Goal: Task Accomplishment & Management: Manage account settings

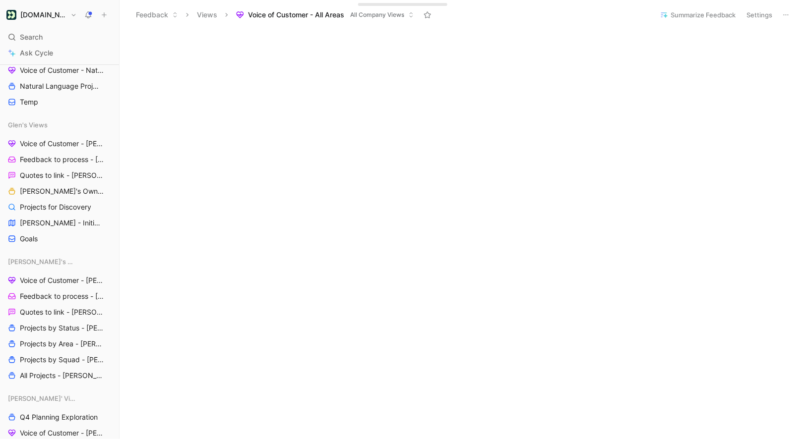
scroll to position [80, 0]
click at [695, 3] on header "Feedback Views Voice of Customer - All Areas All Company Views Summarize Feedba…" at bounding box center [462, 15] width 685 height 30
click at [695, 14] on button "Summarize Feedback" at bounding box center [698, 15] width 85 height 14
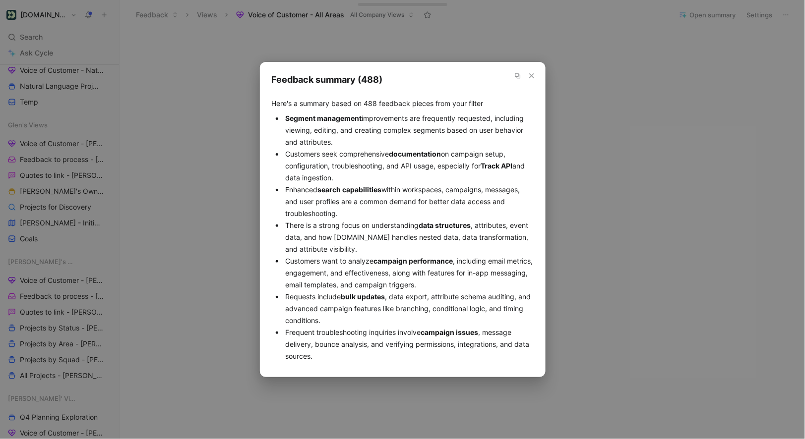
click at [532, 77] on icon "button" at bounding box center [532, 76] width 8 height 8
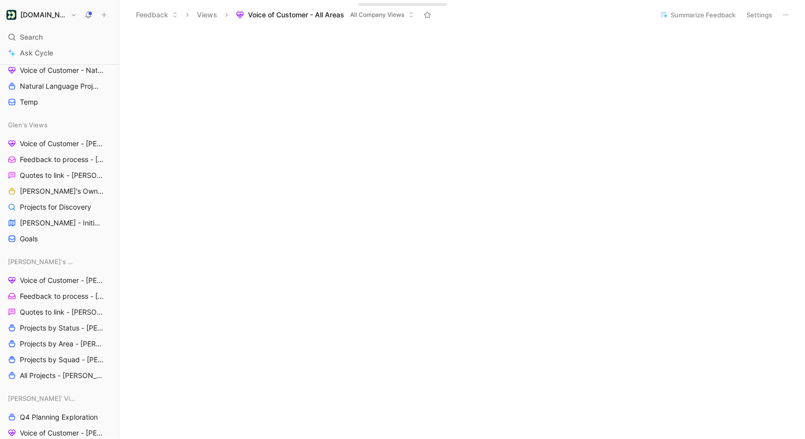
scroll to position [305, 0]
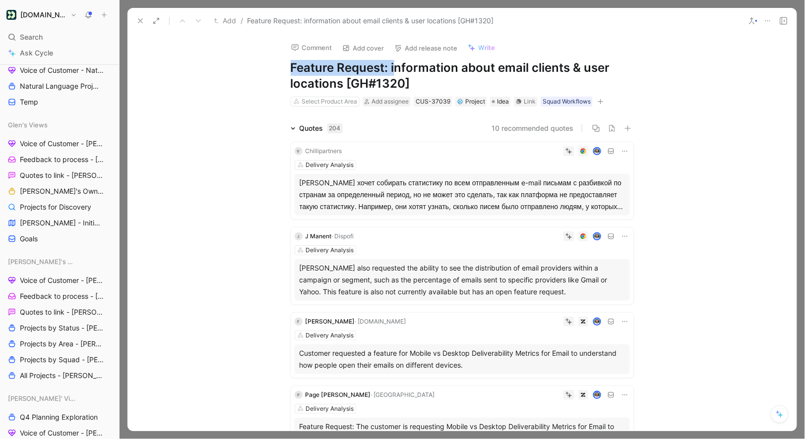
drag, startPoint x: 393, startPoint y: 71, endPoint x: 286, endPoint y: 72, distance: 107.1
click at [286, 72] on div "Comment Add cover Add release note Write Feature Request: information about ema…" at bounding box center [462, 71] width 381 height 74
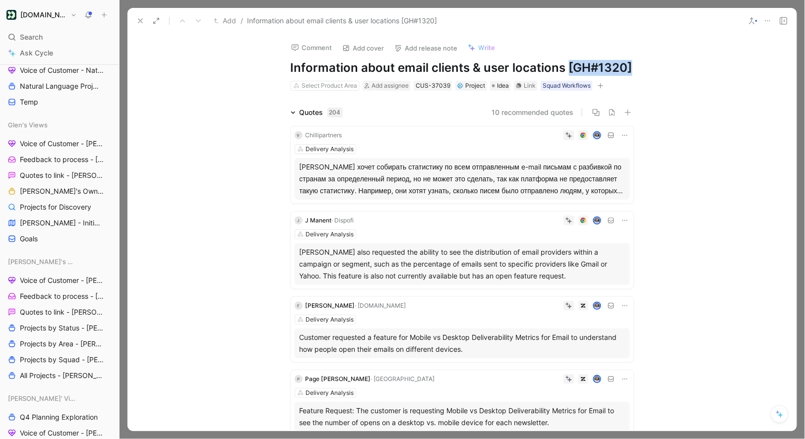
drag, startPoint x: 568, startPoint y: 72, endPoint x: 737, endPoint y: 66, distance: 169.2
click at [727, 72] on div "Comment Add cover Add release note Write Information about email clients & user…" at bounding box center [461, 233] width 669 height 398
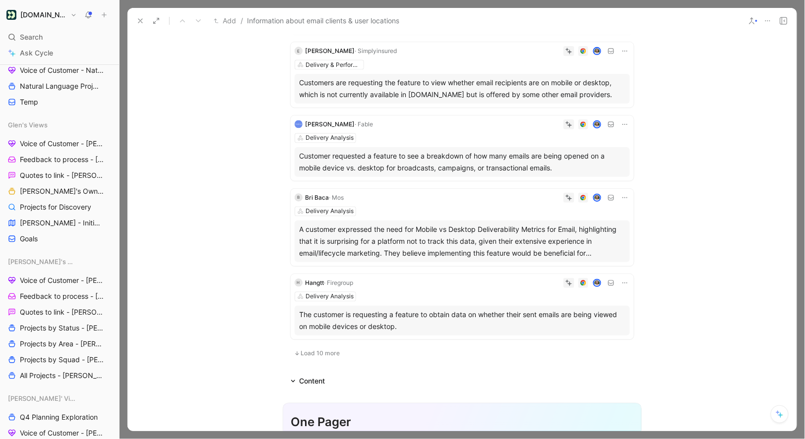
click at [140, 23] on icon at bounding box center [140, 21] width 8 height 8
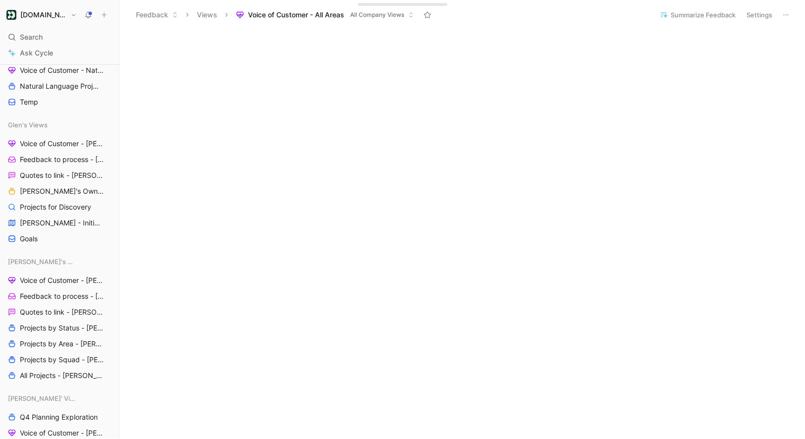
scroll to position [357, 0]
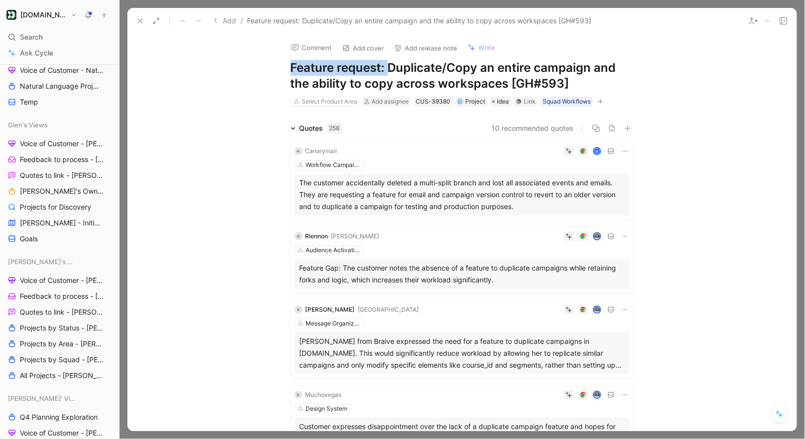
drag, startPoint x: 389, startPoint y: 68, endPoint x: 140, endPoint y: 65, distance: 249.0
click at [140, 65] on div "Comment Add cover Add release note Write Feature request: Duplicate/Copy an ent…" at bounding box center [461, 233] width 669 height 398
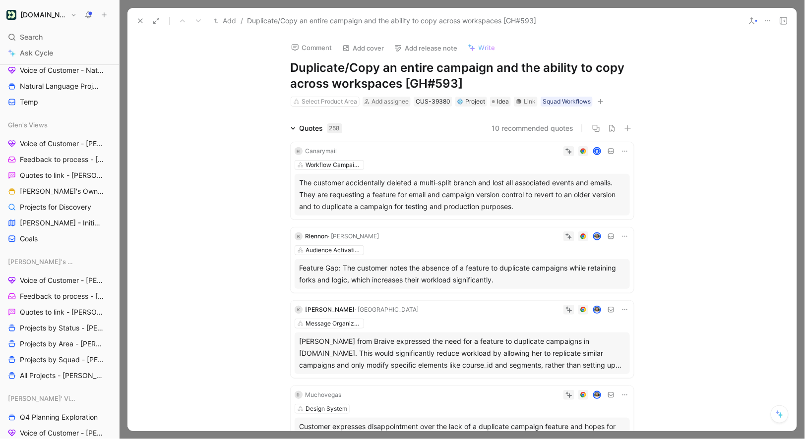
click at [139, 17] on icon at bounding box center [140, 21] width 8 height 8
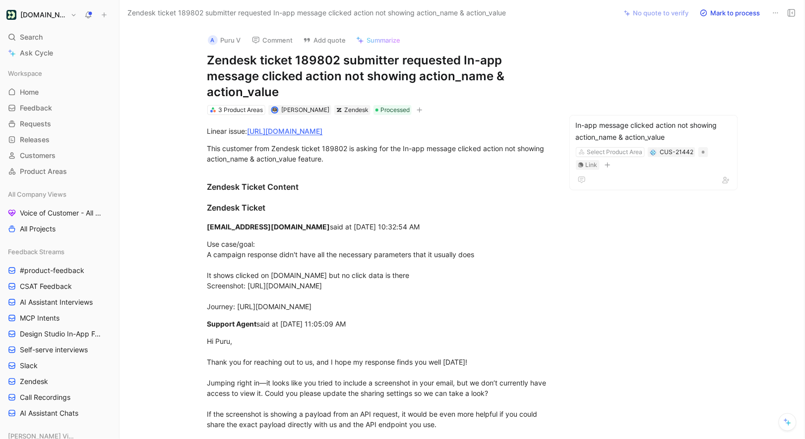
click at [775, 15] on icon at bounding box center [776, 13] width 8 height 8
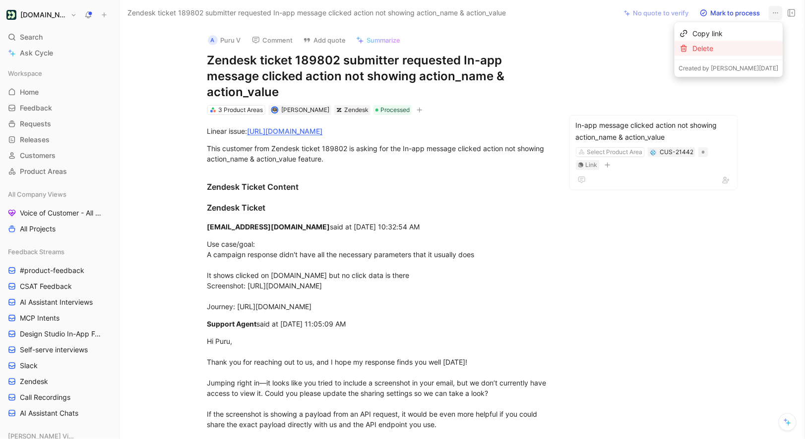
click at [726, 47] on div "Delete" at bounding box center [736, 49] width 86 height 12
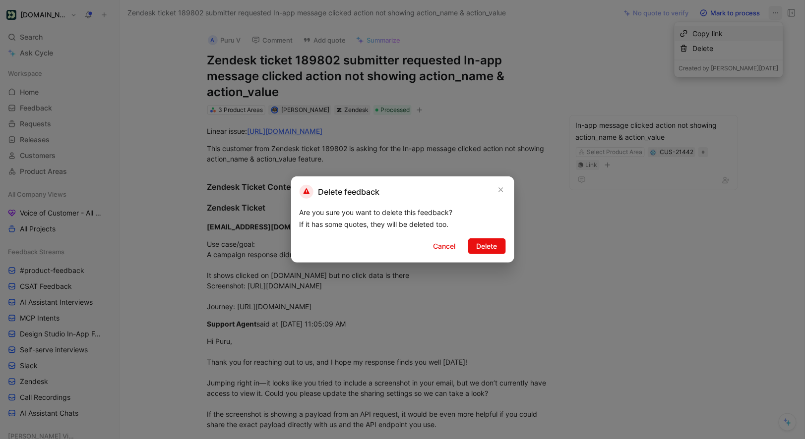
click at [500, 238] on div "Delete feedback Are you sure you want to delete this feedback? If it has some q…" at bounding box center [402, 220] width 223 height 86
click at [495, 248] on span "Delete" at bounding box center [487, 247] width 21 height 12
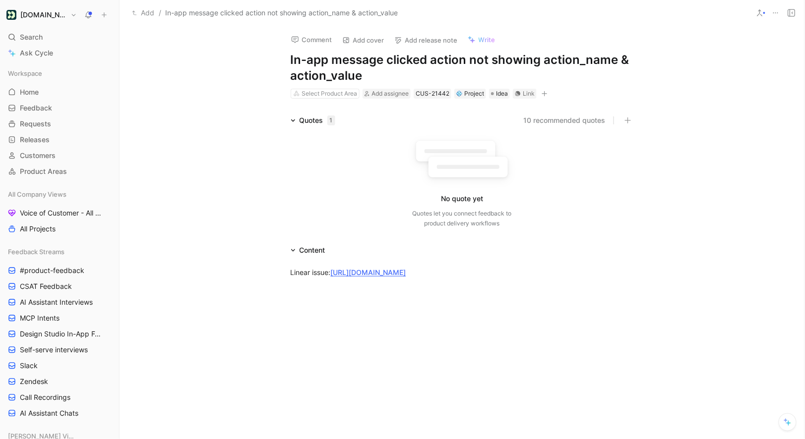
click at [778, 12] on icon at bounding box center [776, 13] width 8 height 8
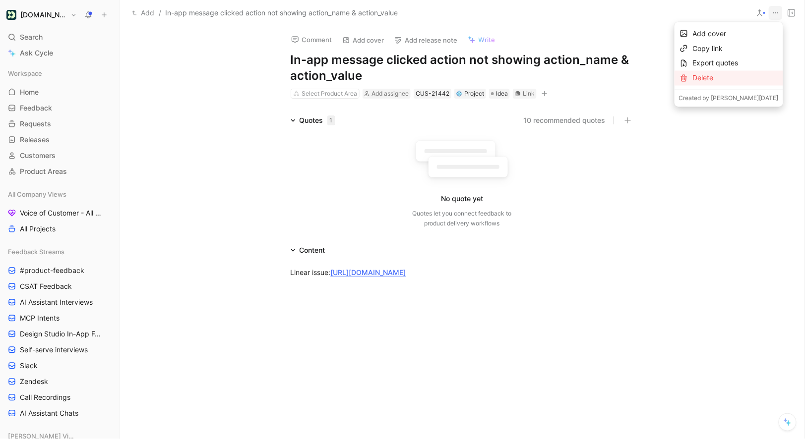
click at [707, 78] on div "Delete" at bounding box center [736, 78] width 86 height 12
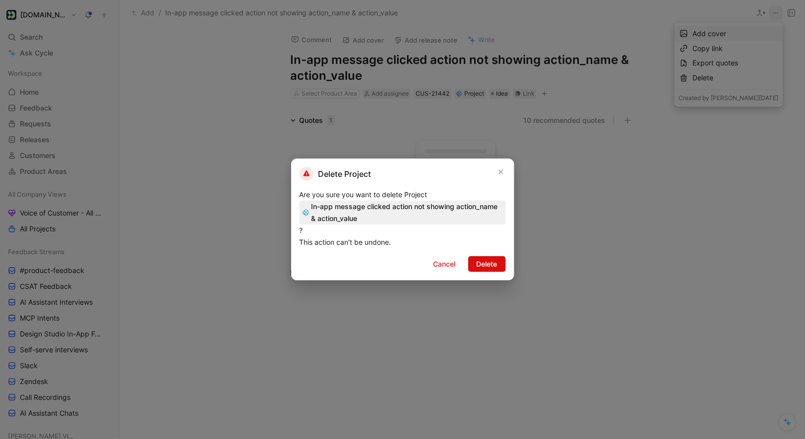
click at [493, 263] on span "Delete" at bounding box center [487, 264] width 21 height 12
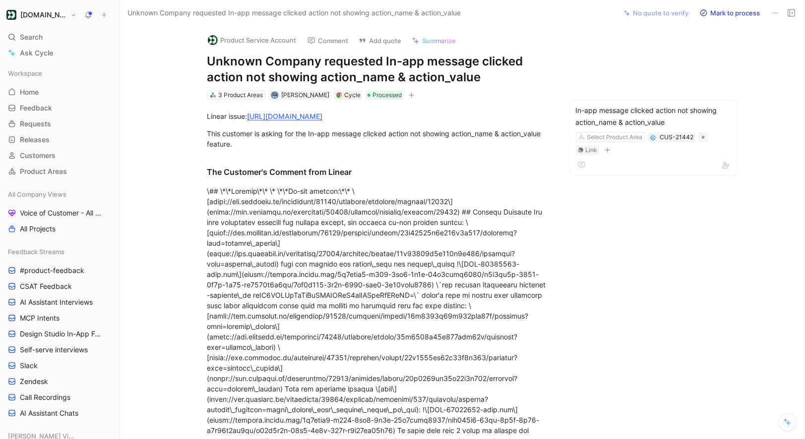
click at [775, 9] on icon at bounding box center [776, 13] width 8 height 8
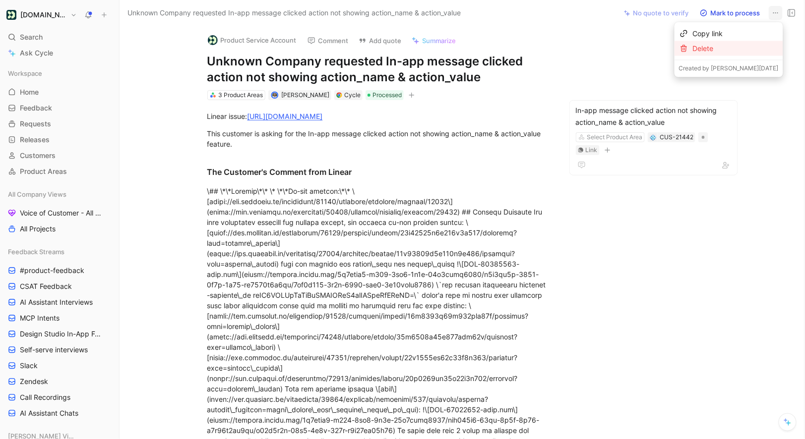
click at [716, 48] on div "Delete" at bounding box center [736, 49] width 86 height 12
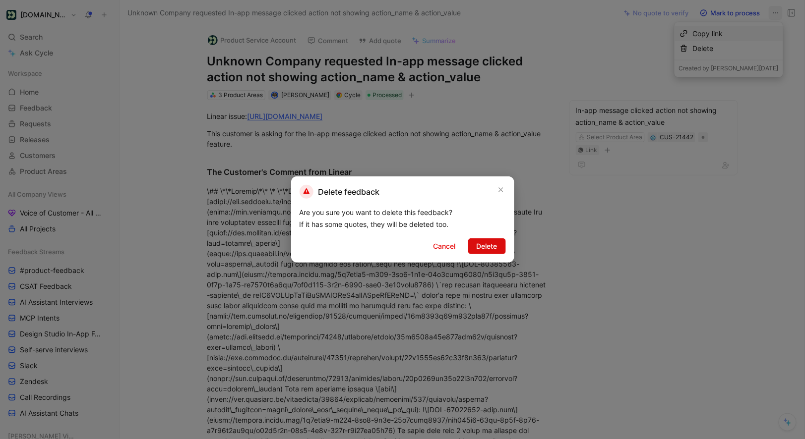
click at [496, 247] on span "Delete" at bounding box center [487, 247] width 21 height 12
